Goal: Answer question/provide support

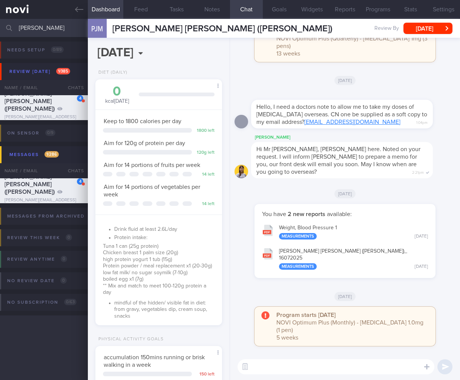
select select "7"
drag, startPoint x: 11, startPoint y: 26, endPoint x: -14, endPoint y: 25, distance: 25.0
click at [0, 25] on html "You are offline! Some functionality will be unavailable Patients New Users Coac…" at bounding box center [230, 190] width 460 height 380
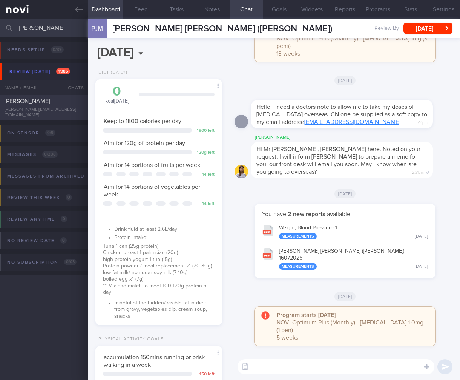
type input "[PERSON_NAME]"
click at [24, 112] on div "[PERSON_NAME] [PERSON_NAME][EMAIL_ADDRESS][DOMAIN_NAME]" at bounding box center [44, 107] width 88 height 21
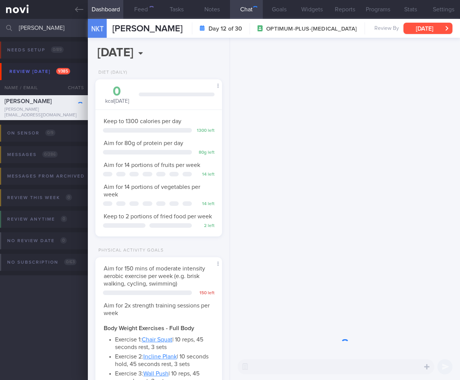
scroll to position [65, 108]
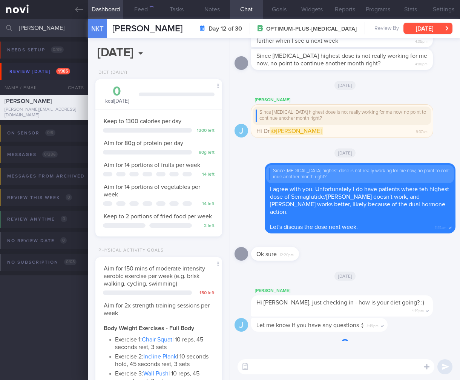
click at [437, 25] on button "[DATE]" at bounding box center [428, 28] width 49 height 11
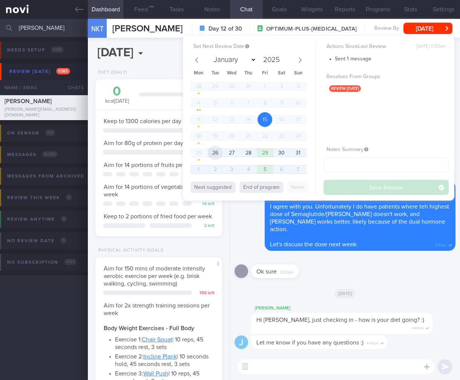
click at [218, 150] on span "26" at bounding box center [215, 152] width 15 height 15
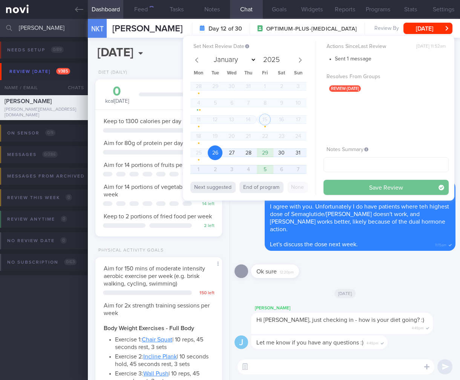
click at [391, 188] on button "Save Review" at bounding box center [386, 187] width 125 height 15
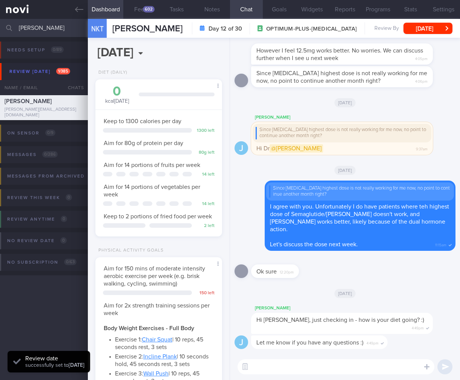
click at [321, 264] on div at bounding box center [286, 259] width 71 height 9
